Goal: Find specific page/section: Find specific page/section

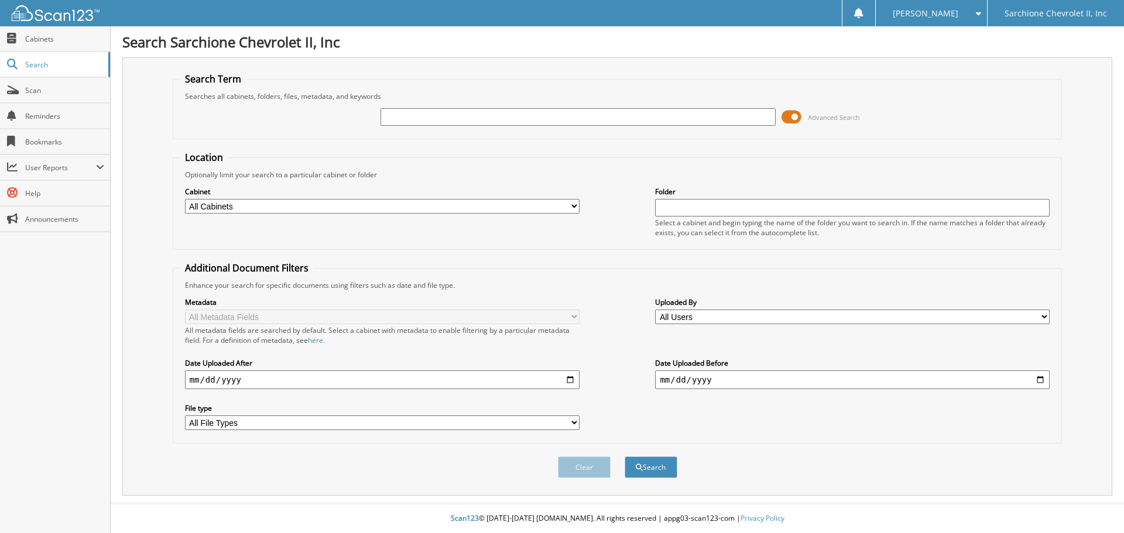
click at [439, 121] on input "text" at bounding box center [578, 117] width 395 height 18
type input "95187"
click at [625, 457] on button "Search" at bounding box center [651, 468] width 53 height 22
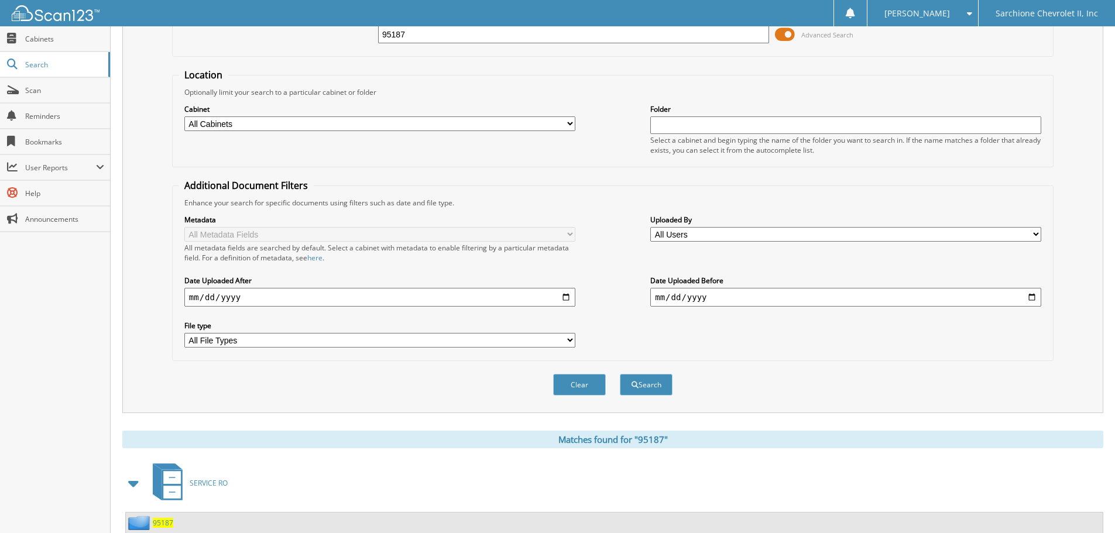
scroll to position [186, 0]
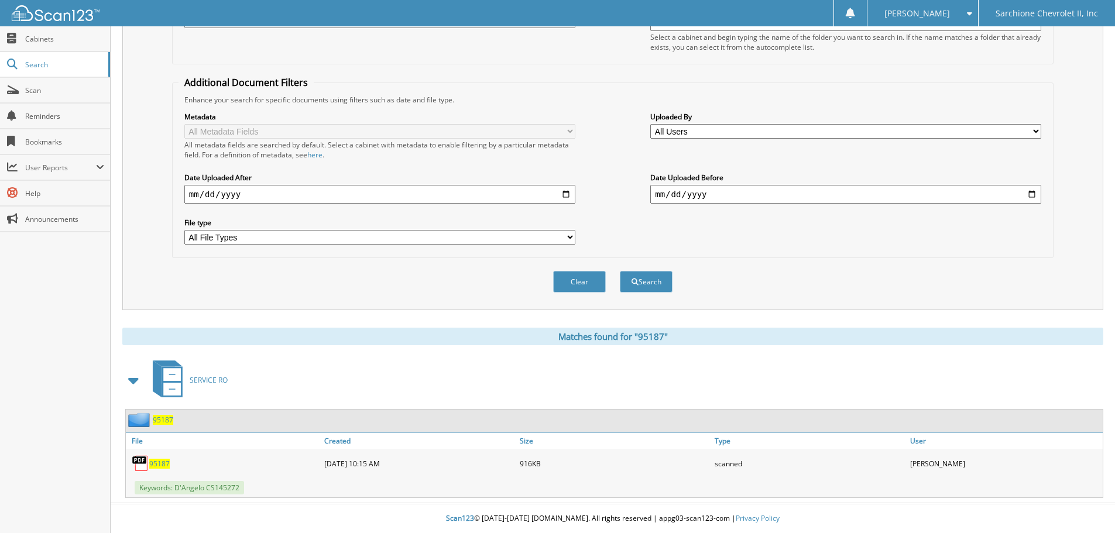
click at [163, 465] on span "95187" at bounding box center [159, 464] width 20 height 10
